Goal: Complete application form

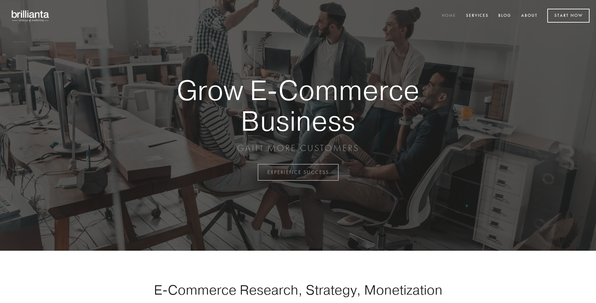
scroll to position [1690, 0]
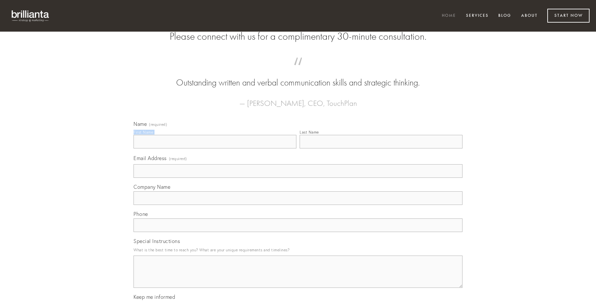
type input "[PERSON_NAME]"
click at [381, 148] on input "Last Name" at bounding box center [381, 142] width 163 height 14
type input "[PERSON_NAME]"
click at [298, 178] on input "Email Address (required)" at bounding box center [297, 171] width 329 height 14
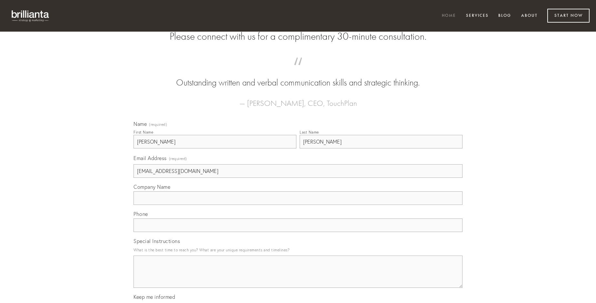
type input "[EMAIL_ADDRESS][DOMAIN_NAME]"
click at [298, 205] on input "Company Name" at bounding box center [297, 198] width 329 height 14
type input "acidus"
click at [298, 232] on input "text" at bounding box center [297, 225] width 329 height 14
click at [298, 277] on textarea "Special Instructions" at bounding box center [297, 271] width 329 height 32
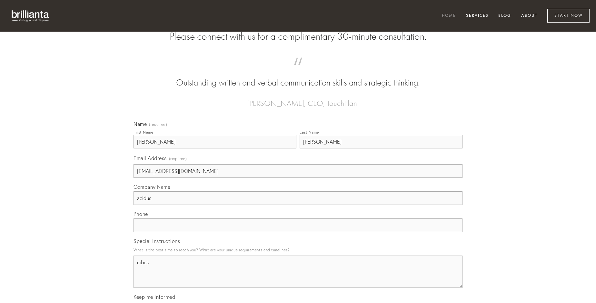
type textarea "cibus"
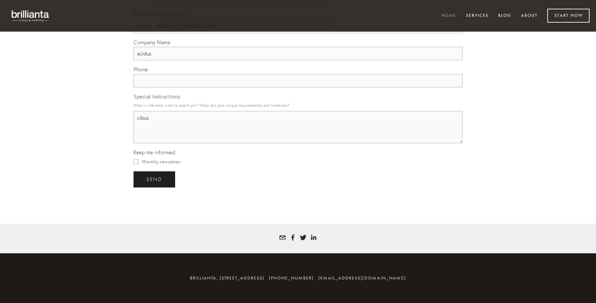
click at [155, 179] on span "send" at bounding box center [154, 179] width 16 height 6
